Goal: Information Seeking & Learning: Understand process/instructions

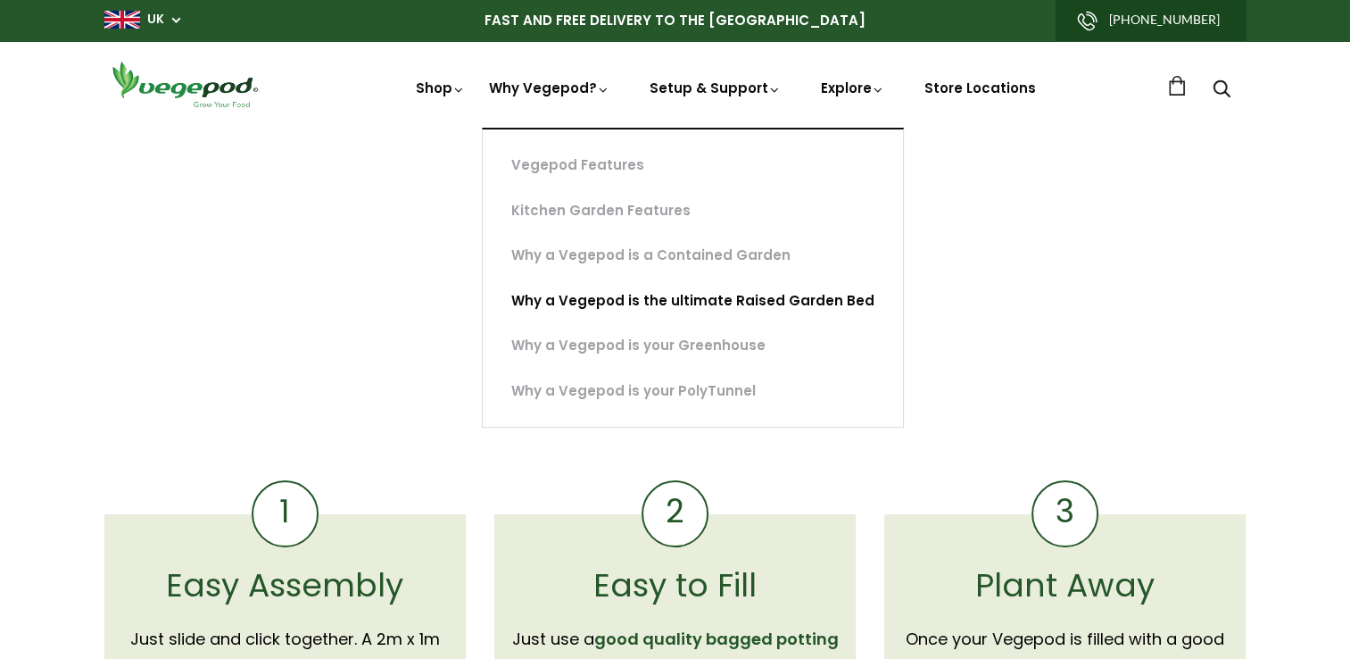
click at [631, 302] on link "Why a Vegepod is the ultimate Raised Garden Bed" at bounding box center [693, 301] width 420 height 46
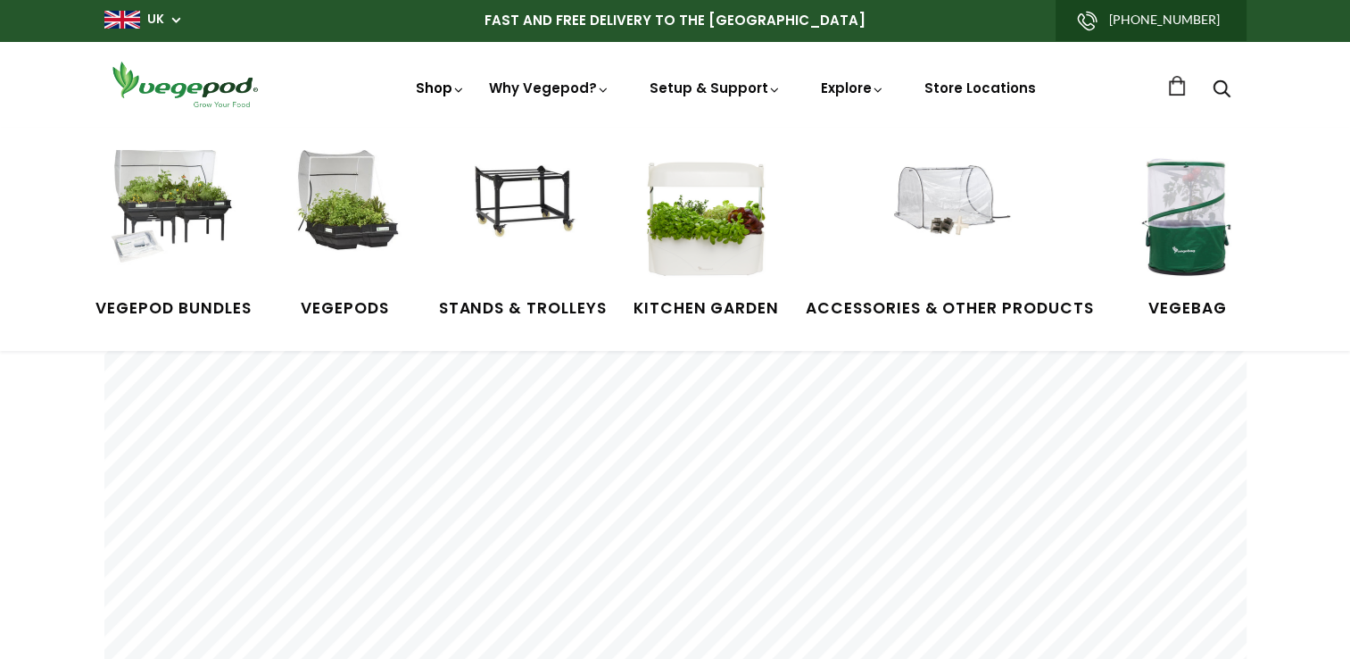
click at [435, 88] on link "Shop" at bounding box center [441, 113] width 50 height 69
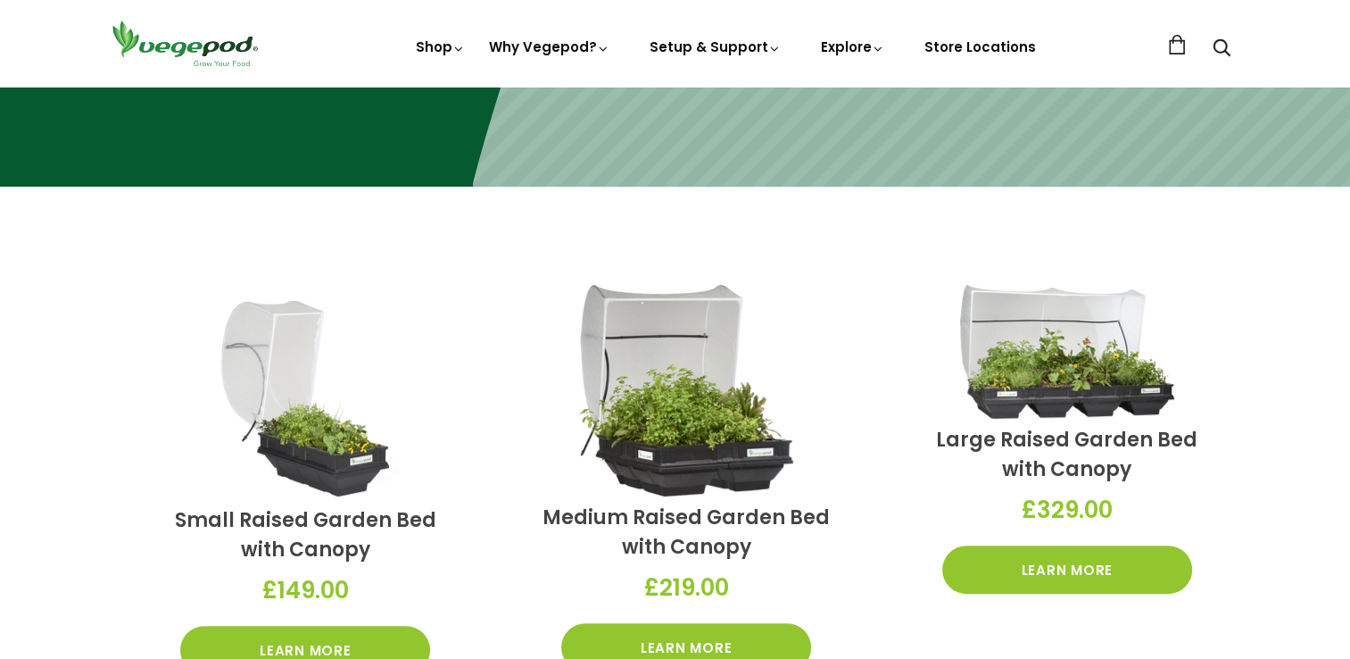
scroll to position [460, 0]
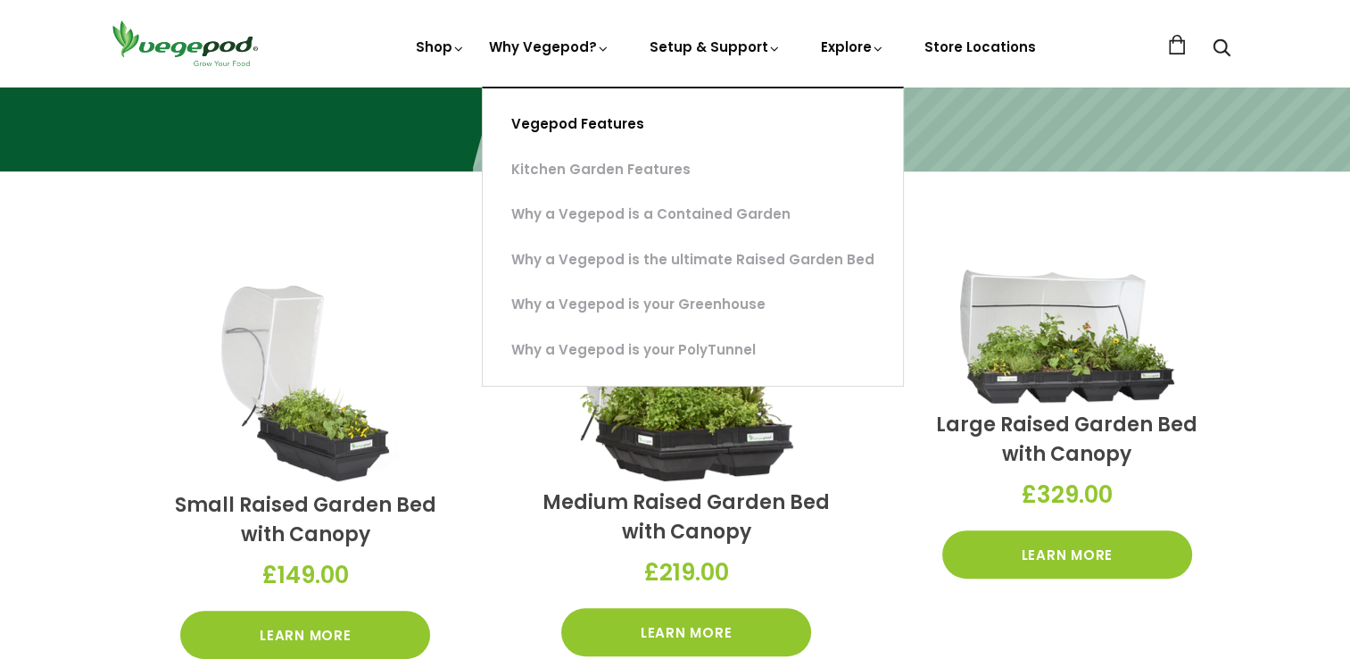
click at [557, 120] on link "Vegepod Features" at bounding box center [693, 125] width 420 height 46
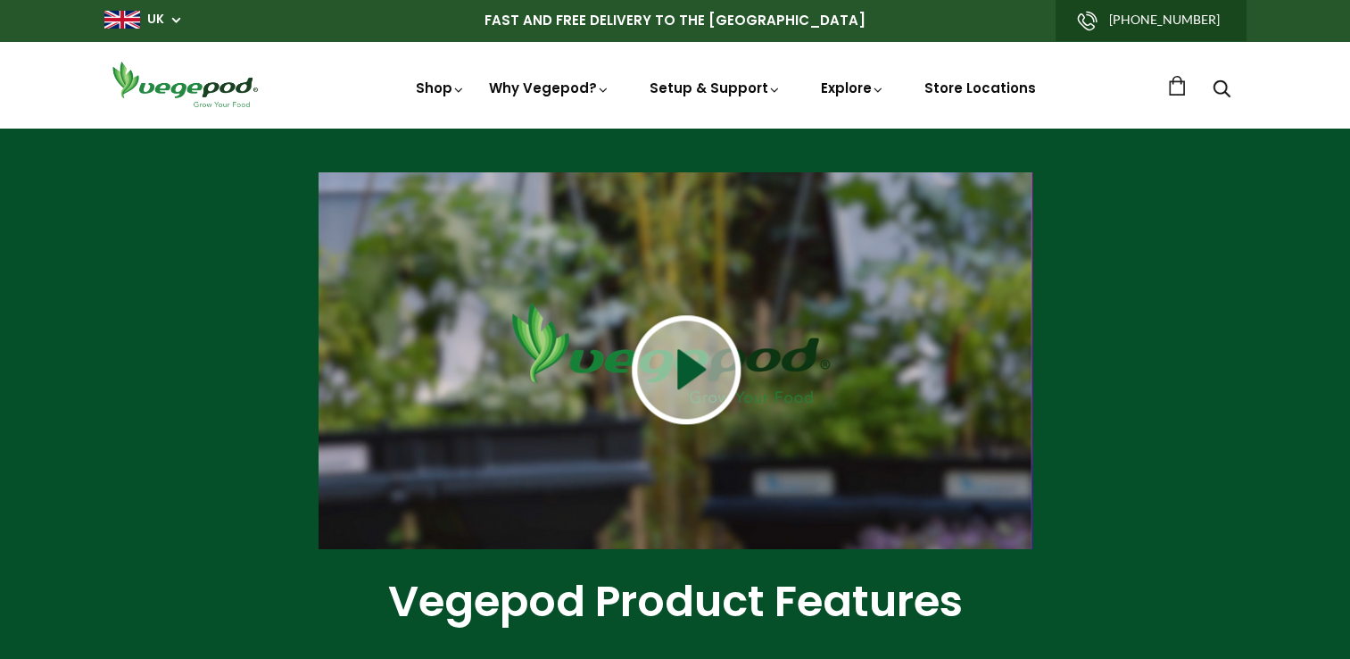
click at [692, 366] on img at bounding box center [686, 369] width 109 height 109
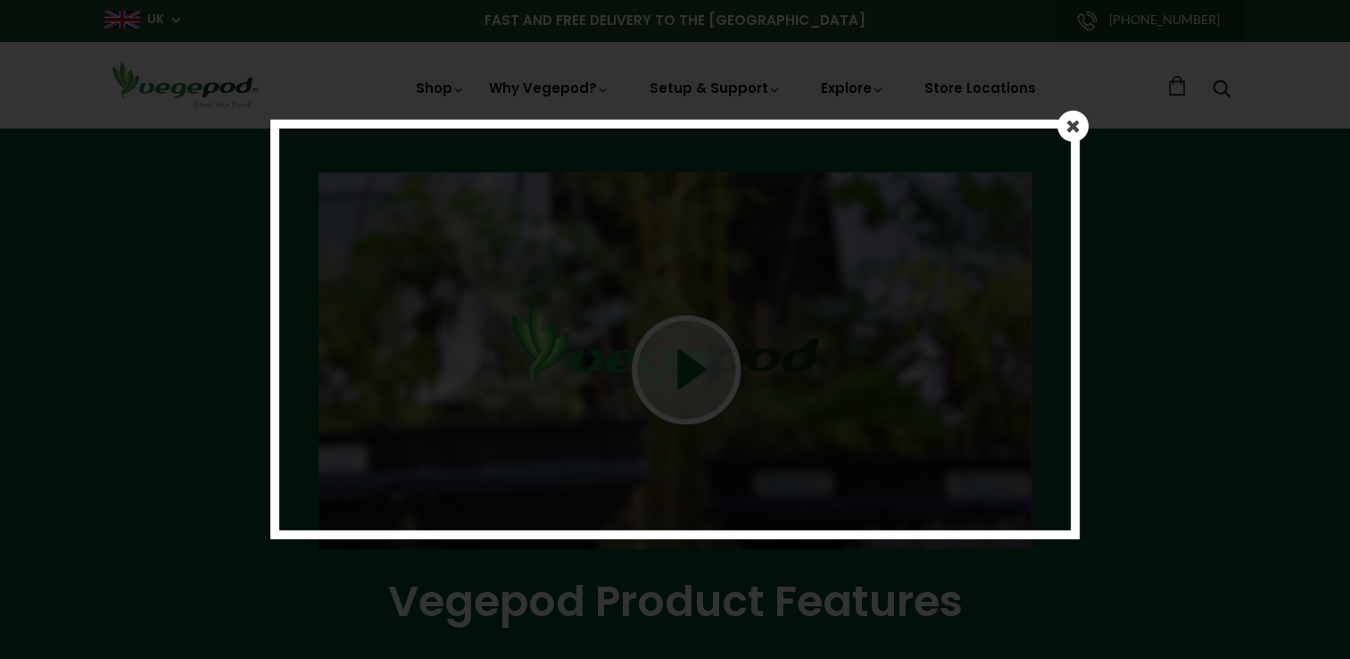
click at [1206, 311] on div at bounding box center [675, 329] width 1350 height 659
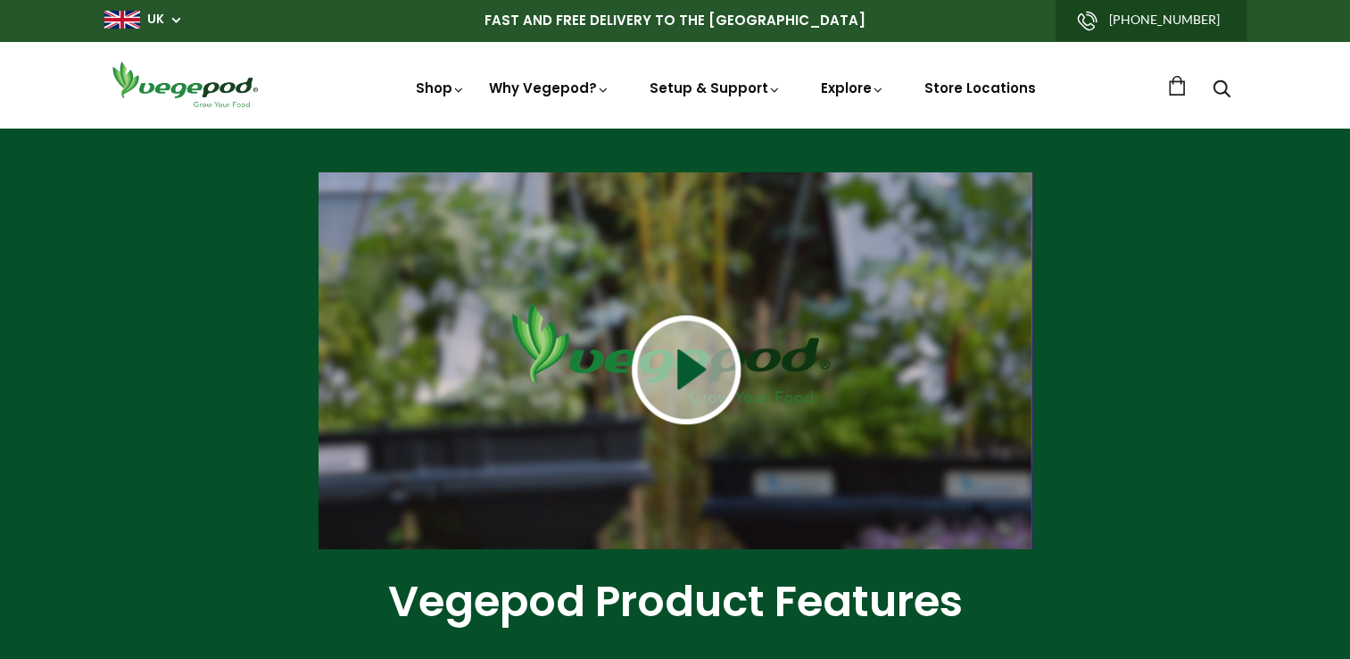
click at [688, 377] on img at bounding box center [686, 369] width 109 height 109
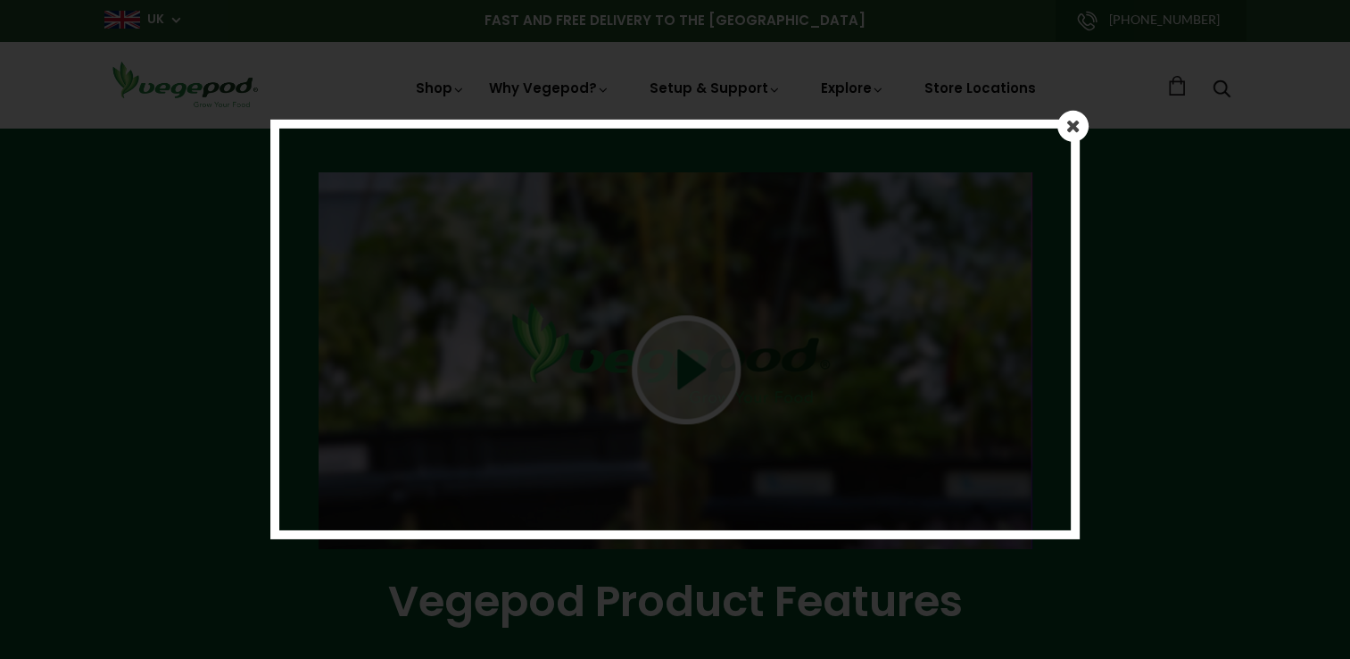
click at [1070, 130] on em at bounding box center [1073, 126] width 14 height 18
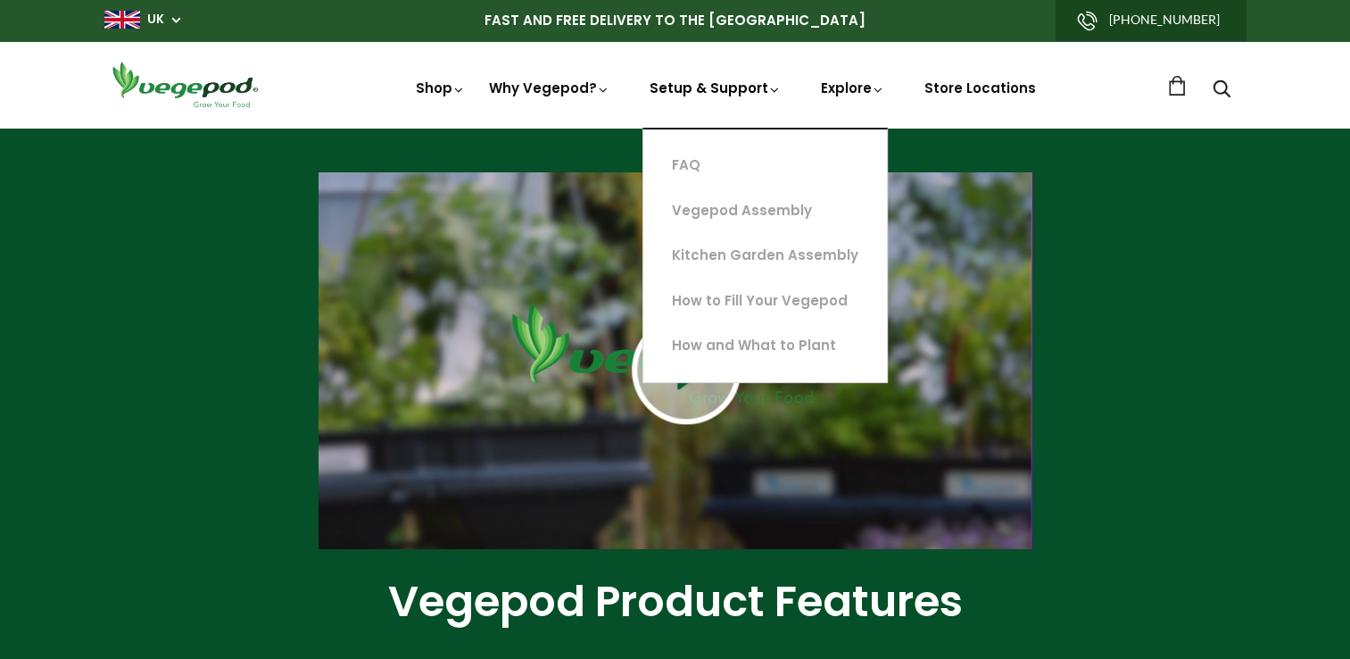
click at [722, 86] on link "Setup & Support" at bounding box center [716, 154] width 132 height 151
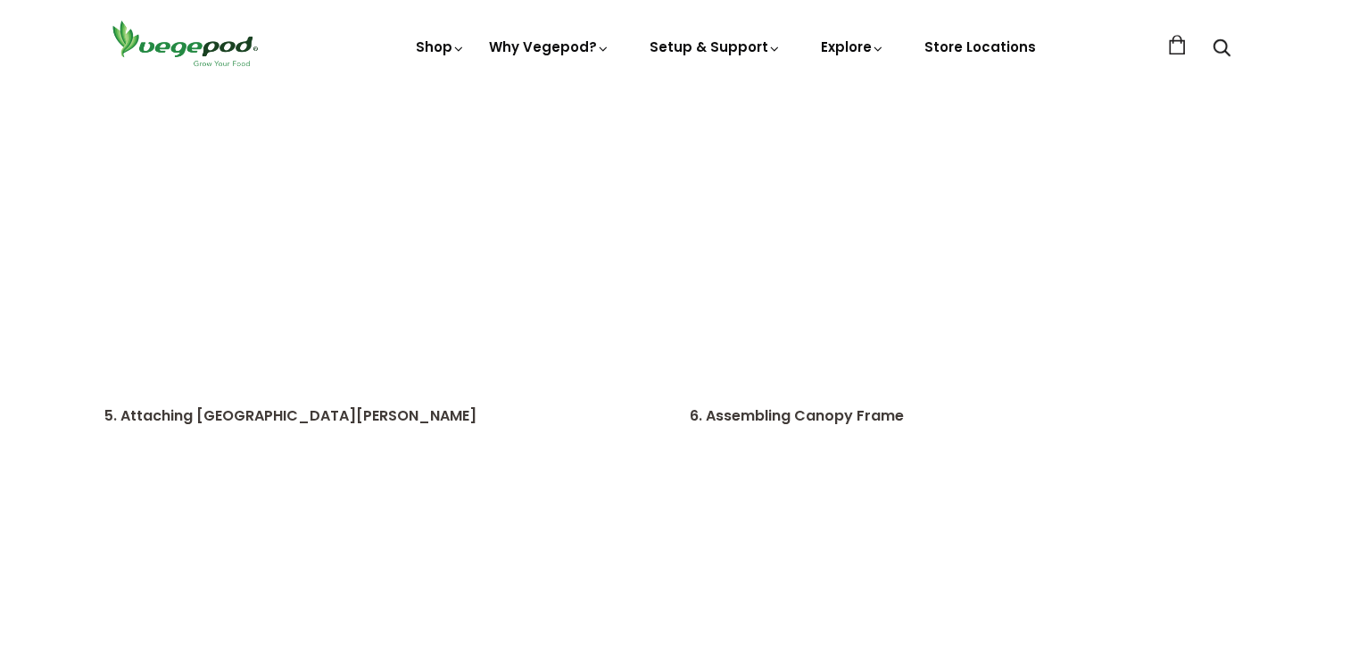
scroll to position [994, 0]
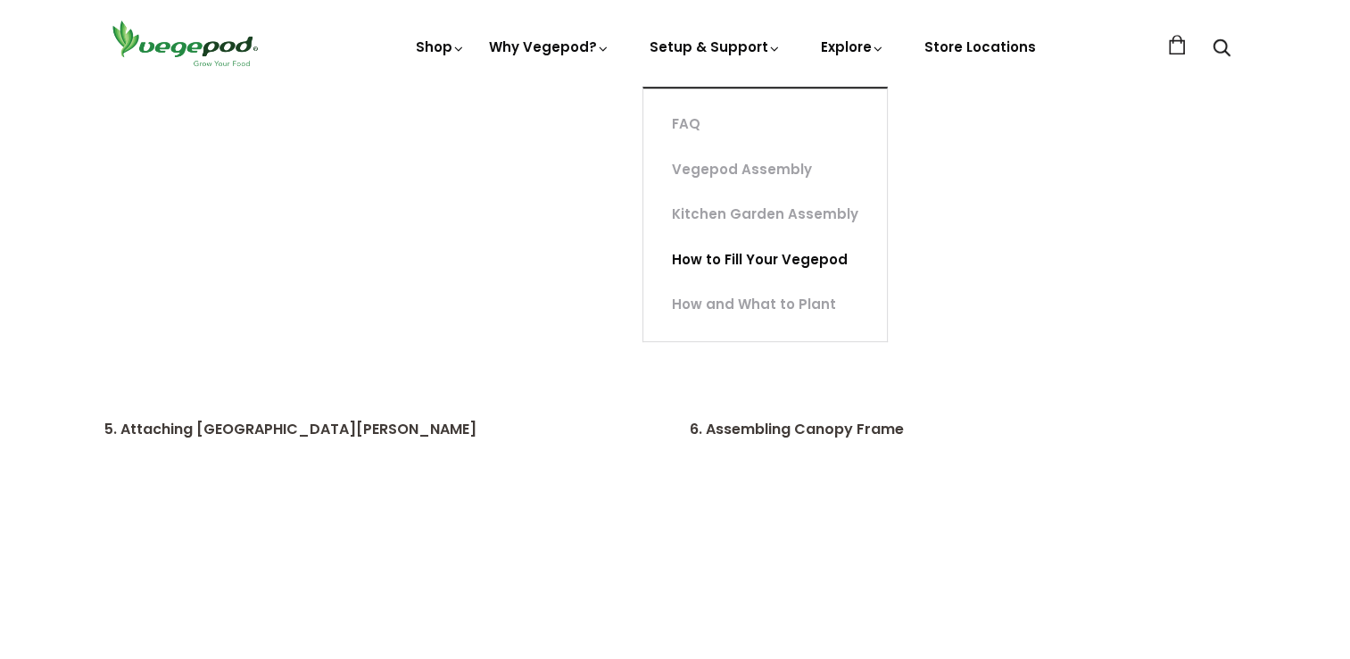
click at [739, 256] on link "How to Fill Your Vegepod" at bounding box center [765, 260] width 244 height 46
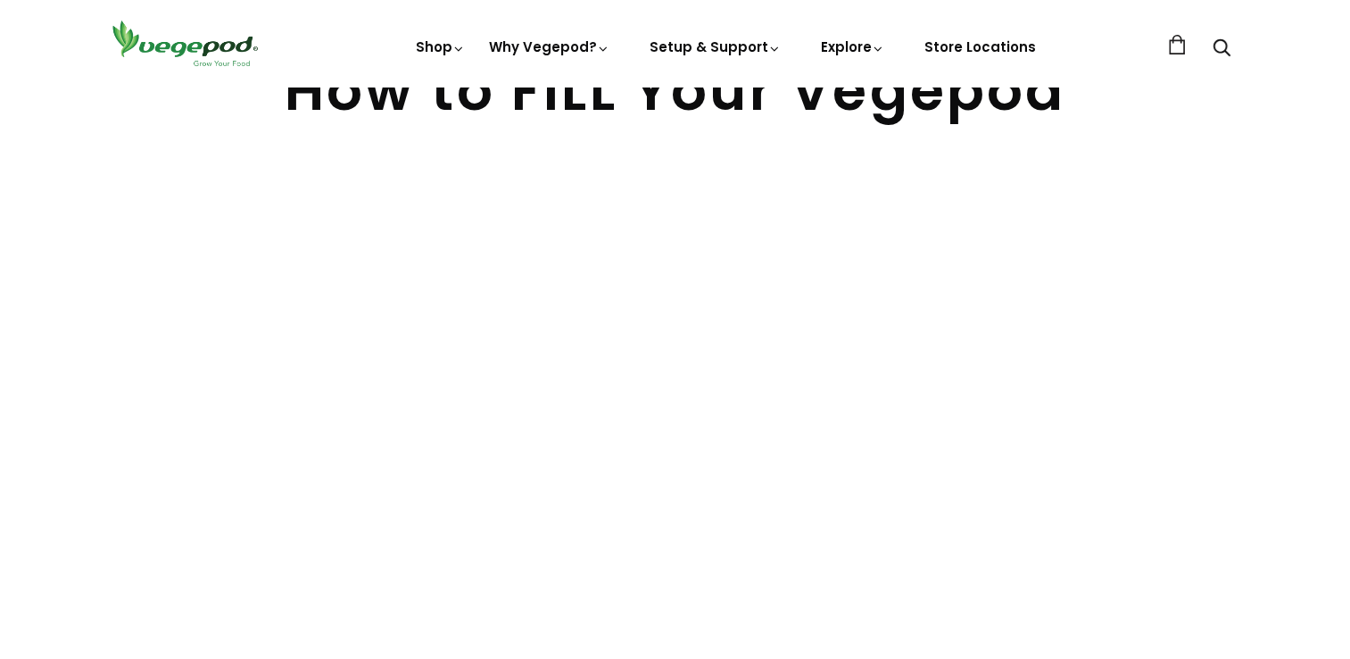
scroll to position [94, 0]
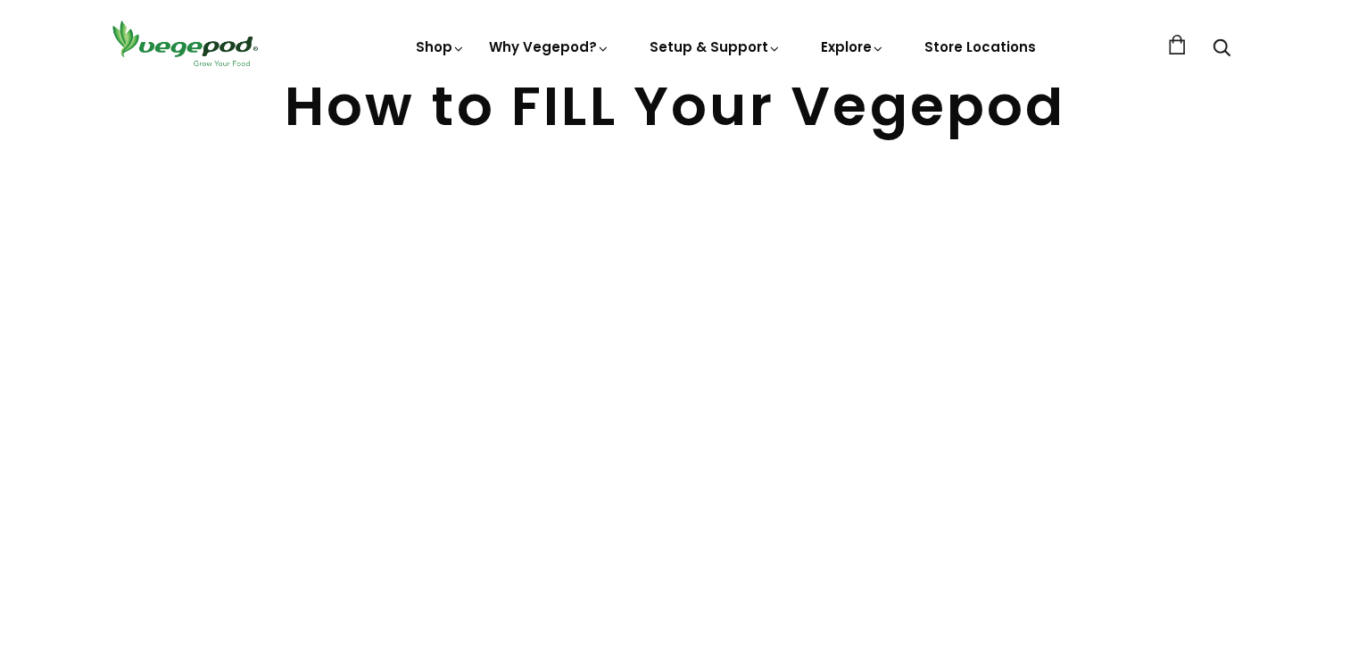
click at [1160, 519] on div "How to FILL Your Vegepod" at bounding box center [675, 375] width 1187 height 593
drag, startPoint x: 1029, startPoint y: 289, endPoint x: 1160, endPoint y: 519, distance: 265.0
click at [1160, 519] on div "How to FILL Your Vegepod" at bounding box center [675, 375] width 1187 height 593
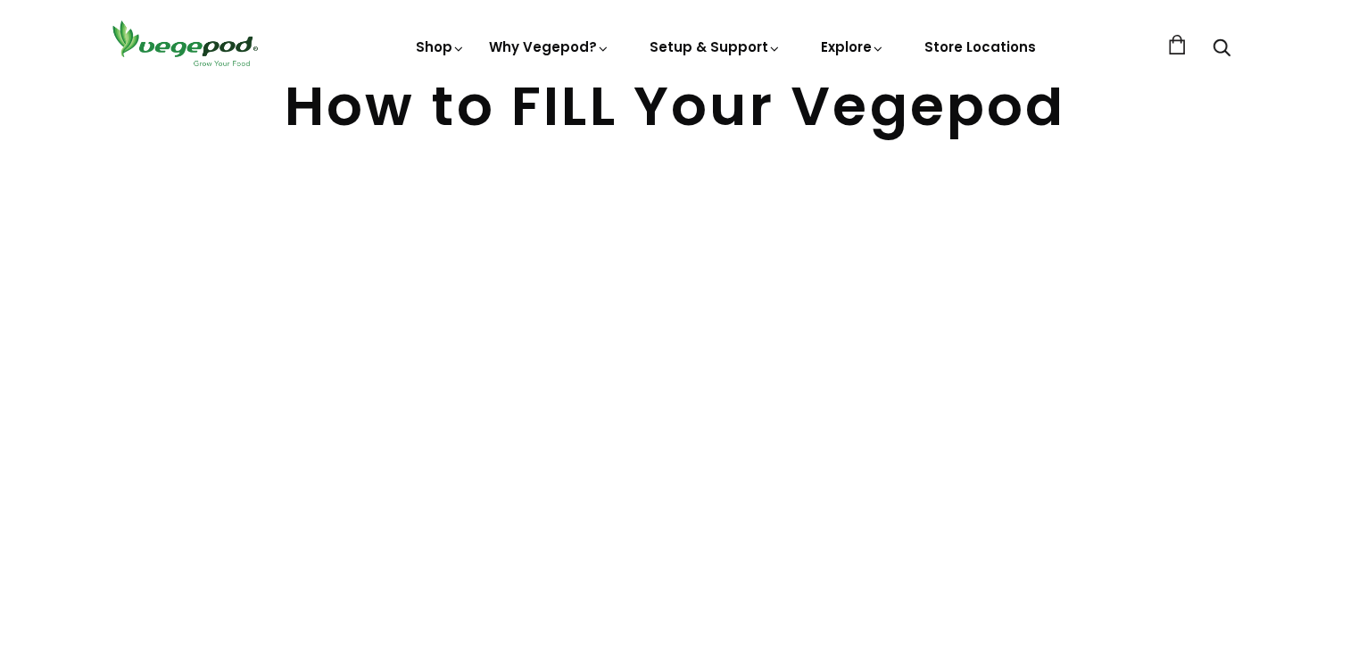
click at [1104, 387] on div "How to FILL Your Vegepod" at bounding box center [675, 375] width 1187 height 593
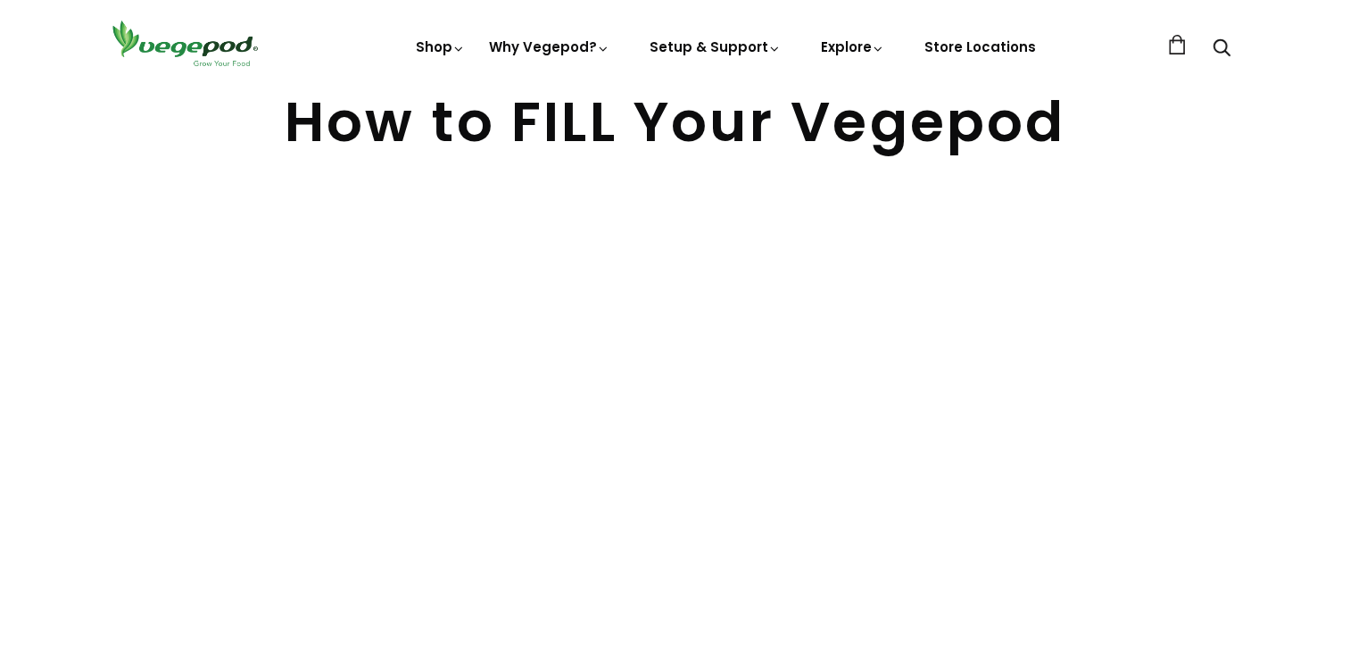
scroll to position [57, 0]
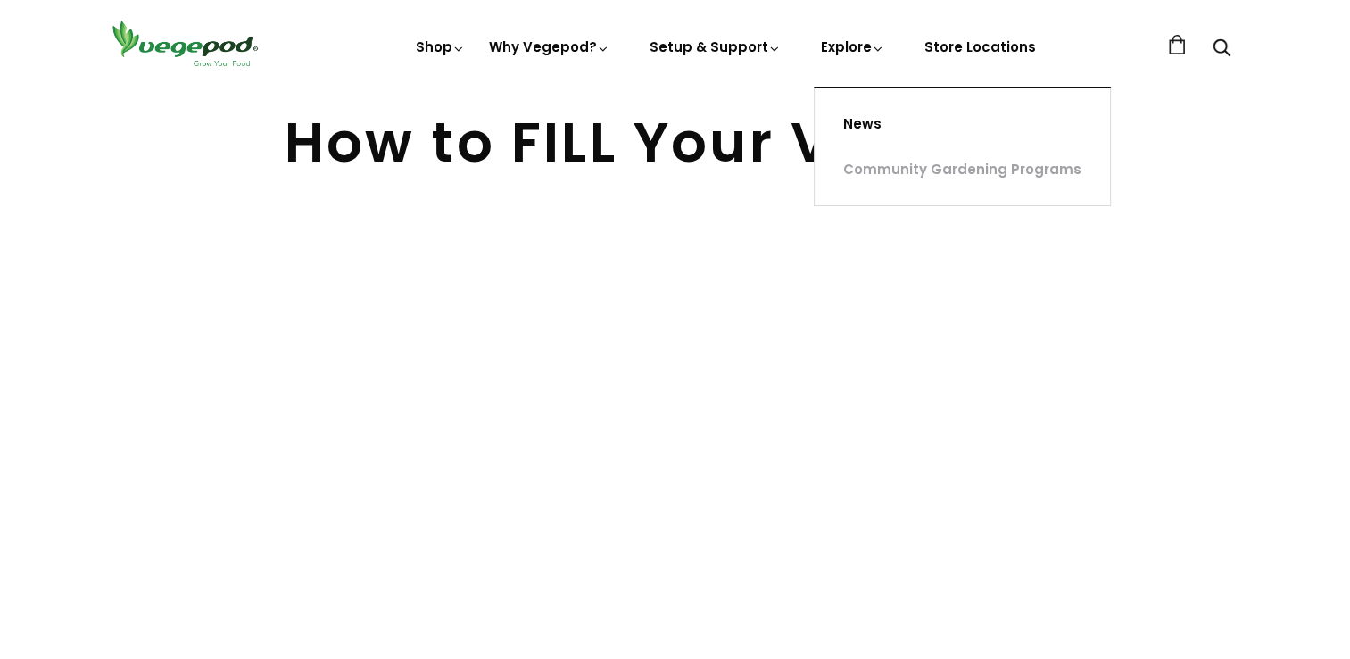
click at [860, 129] on link "News" at bounding box center [962, 125] width 295 height 46
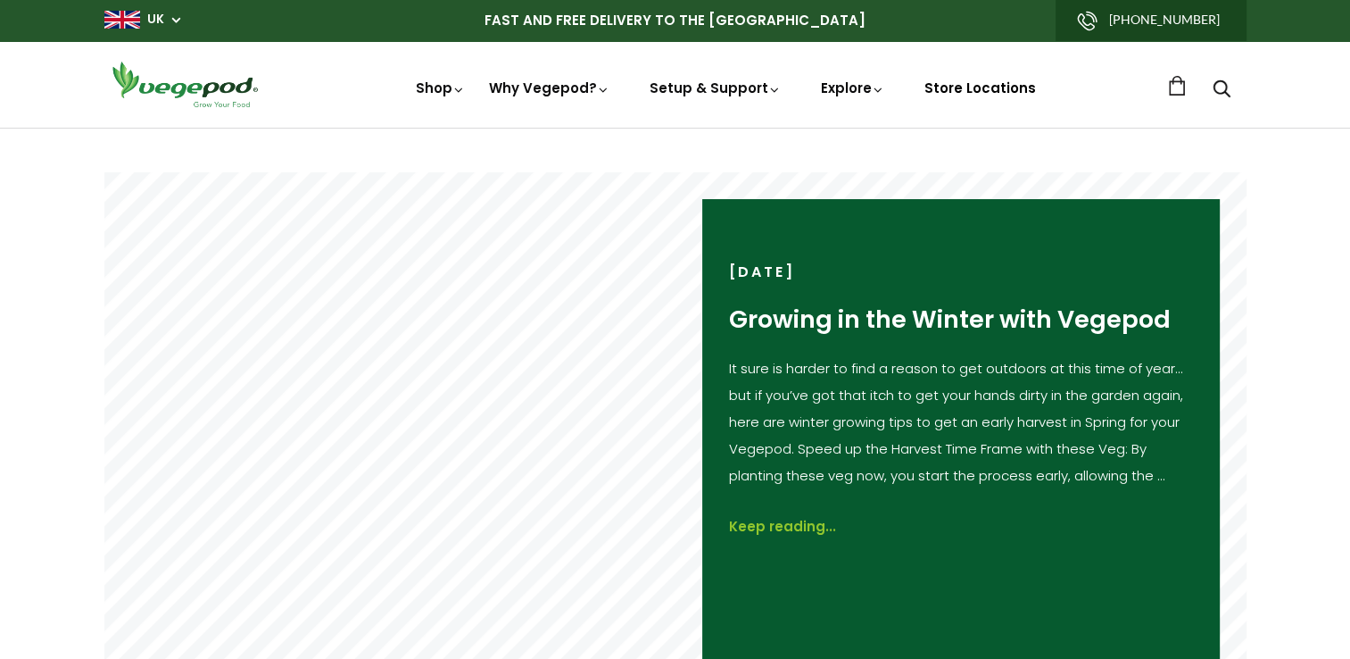
click at [974, 84] on link "Store Locations" at bounding box center [980, 88] width 112 height 19
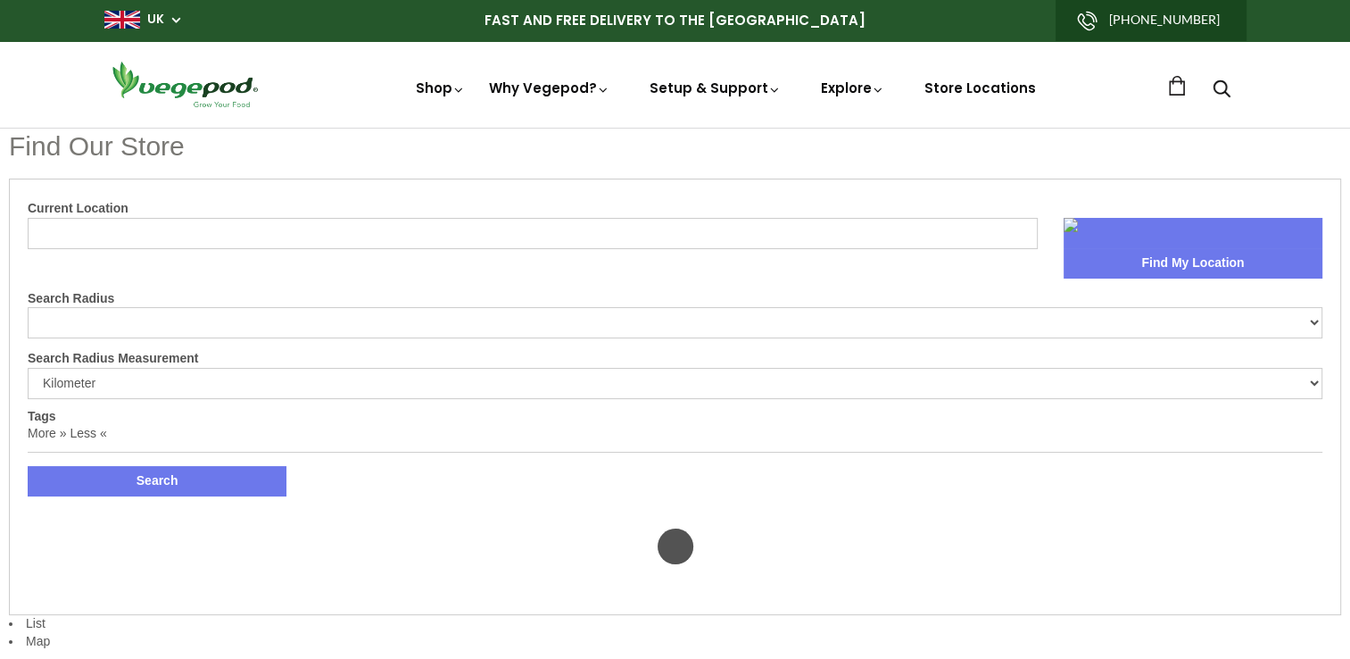
select select "m"
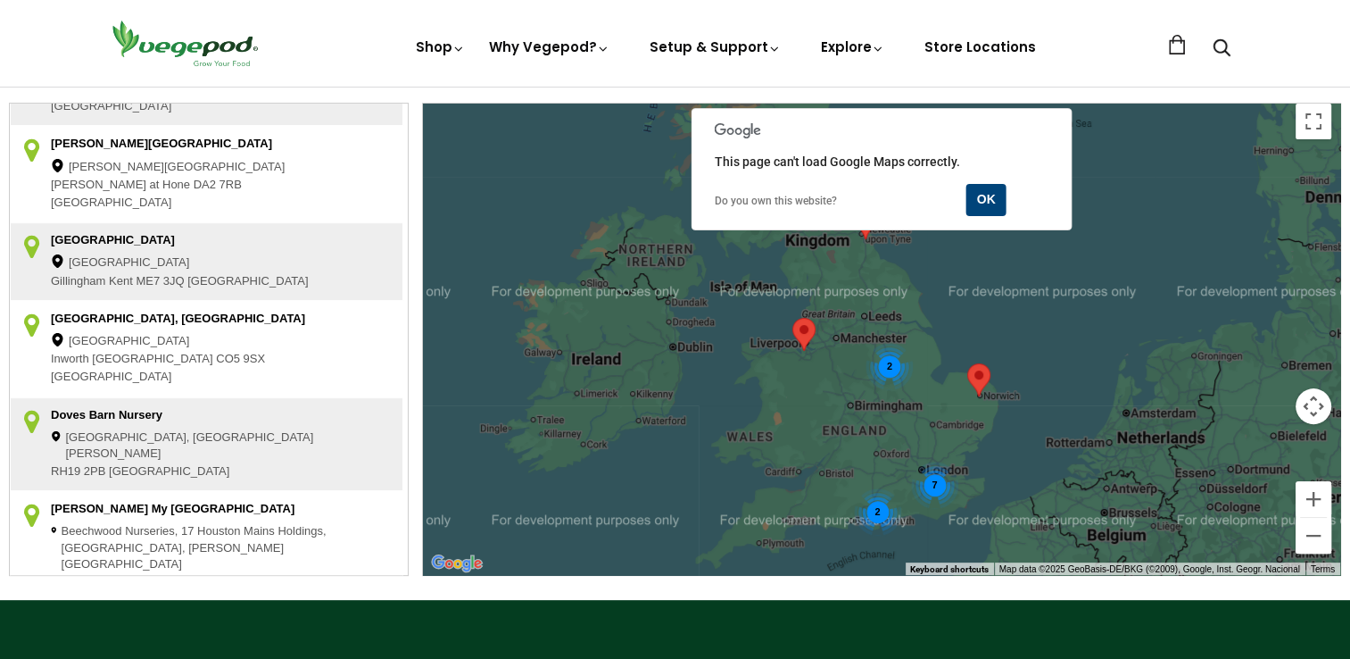
scroll to position [729, 0]
click at [874, 512] on div "2" at bounding box center [877, 511] width 47 height 47
